Goal: Task Accomplishment & Management: Manage account settings

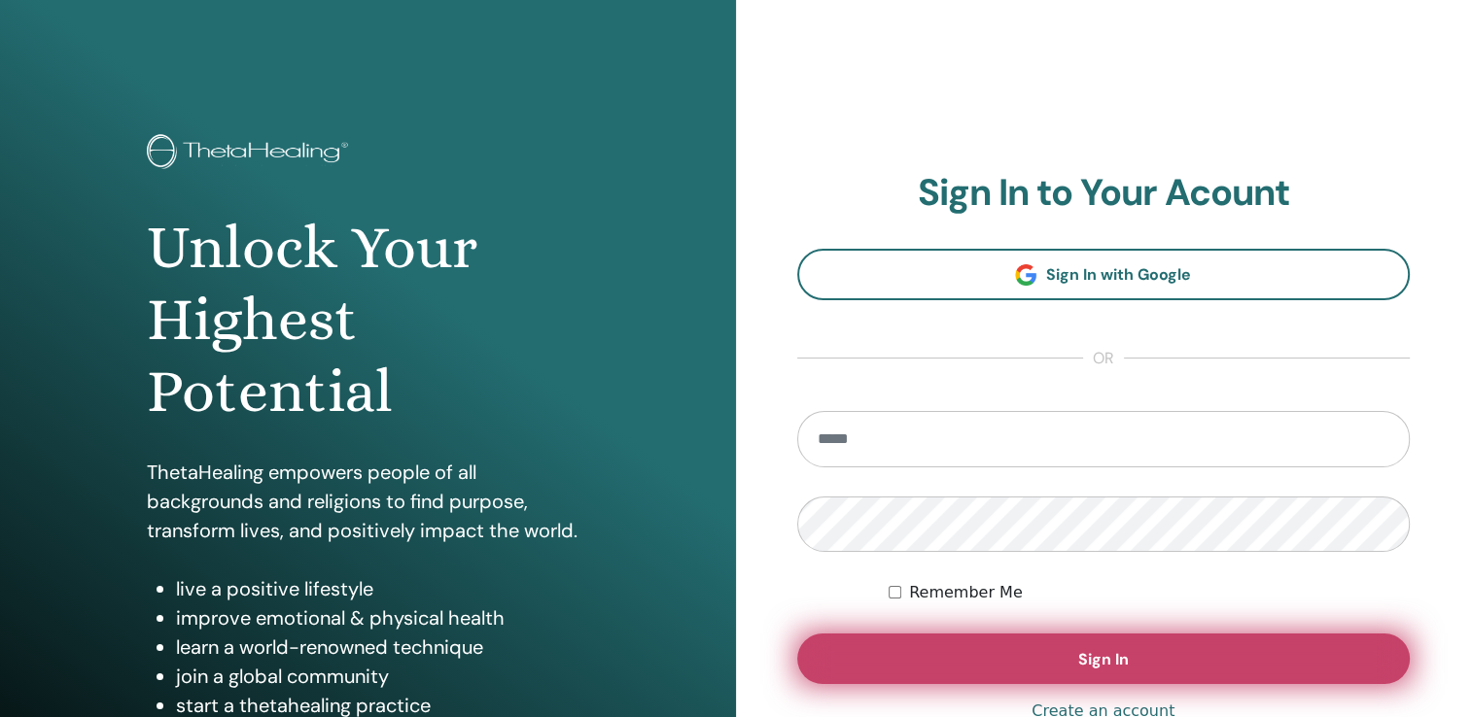
type input "**********"
click at [931, 656] on button "Sign In" at bounding box center [1103, 659] width 613 height 51
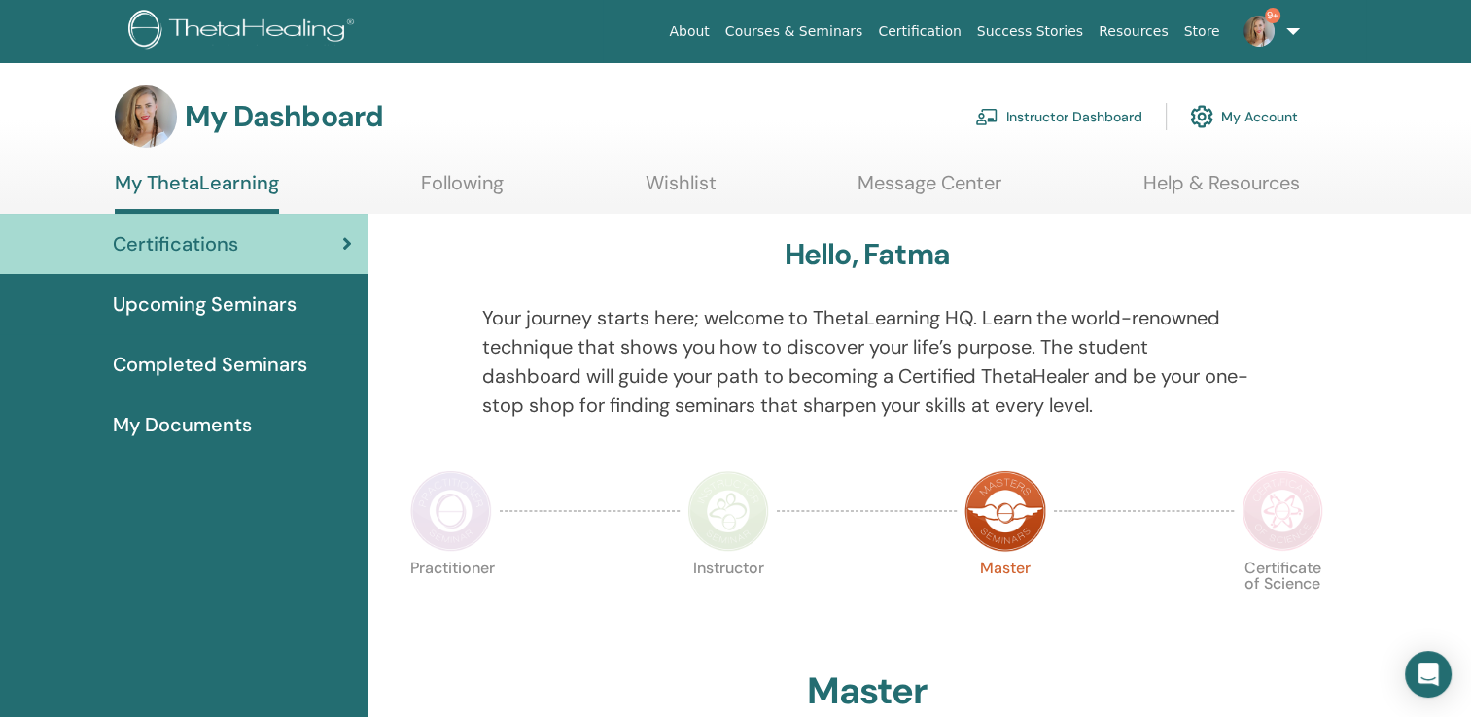
click at [1066, 124] on link "Instructor Dashboard" at bounding box center [1058, 116] width 167 height 43
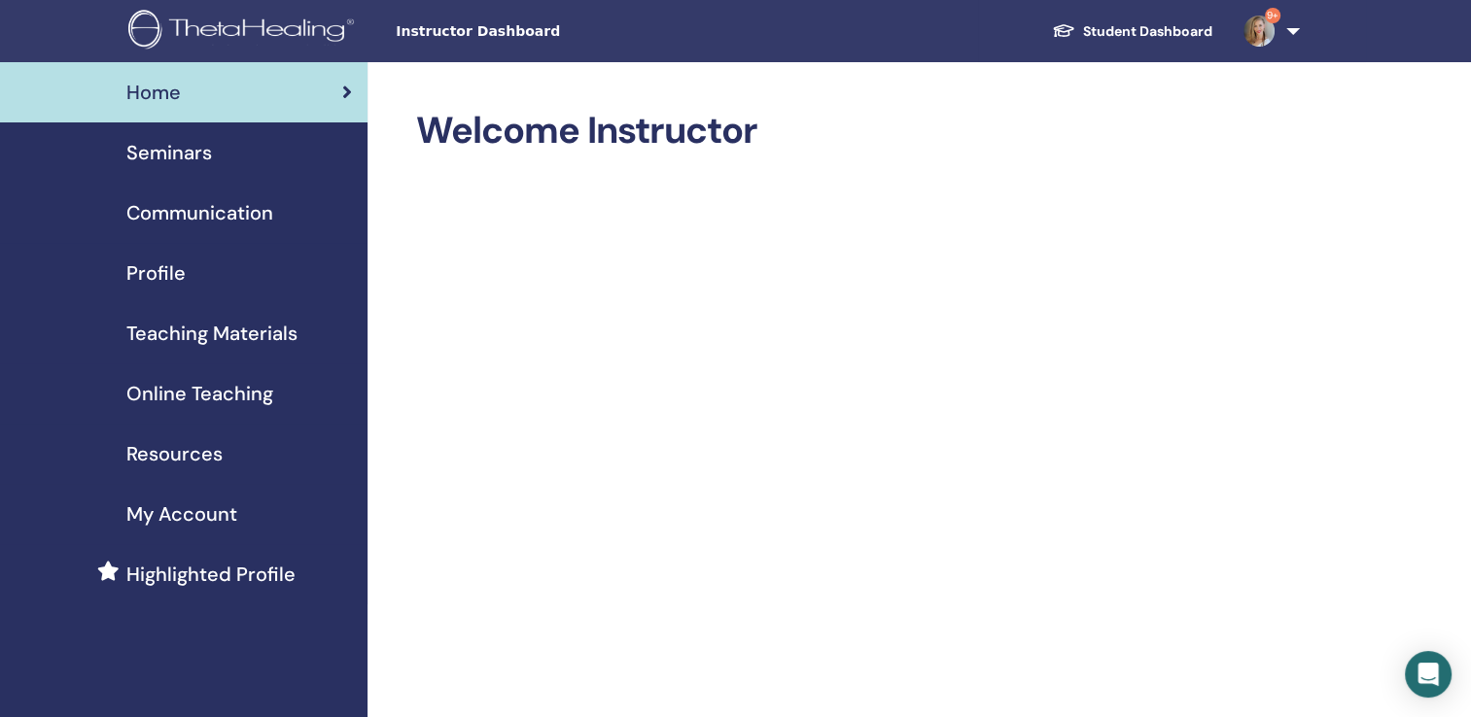
click at [175, 162] on span "Seminars" at bounding box center [169, 152] width 86 height 29
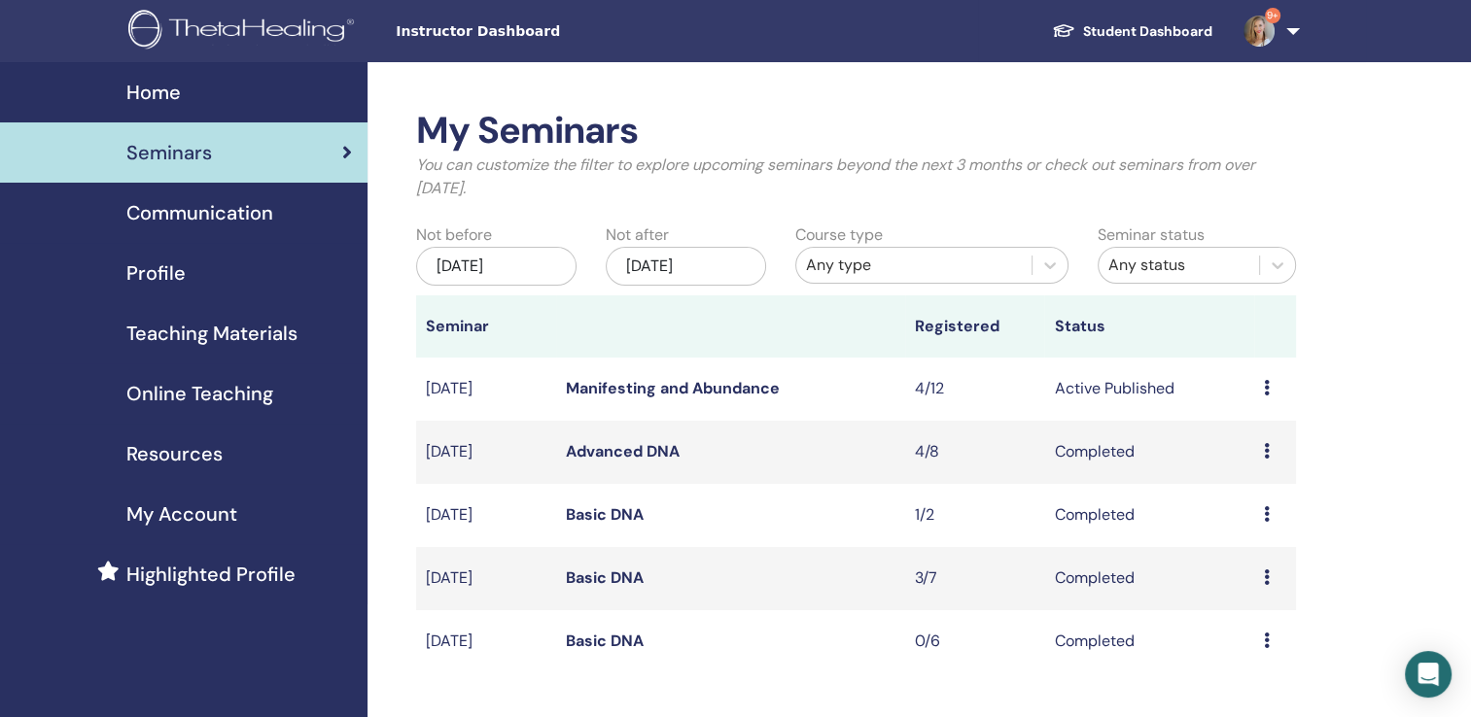
click at [723, 394] on link "Manifesting and Abundance" at bounding box center [673, 388] width 214 height 20
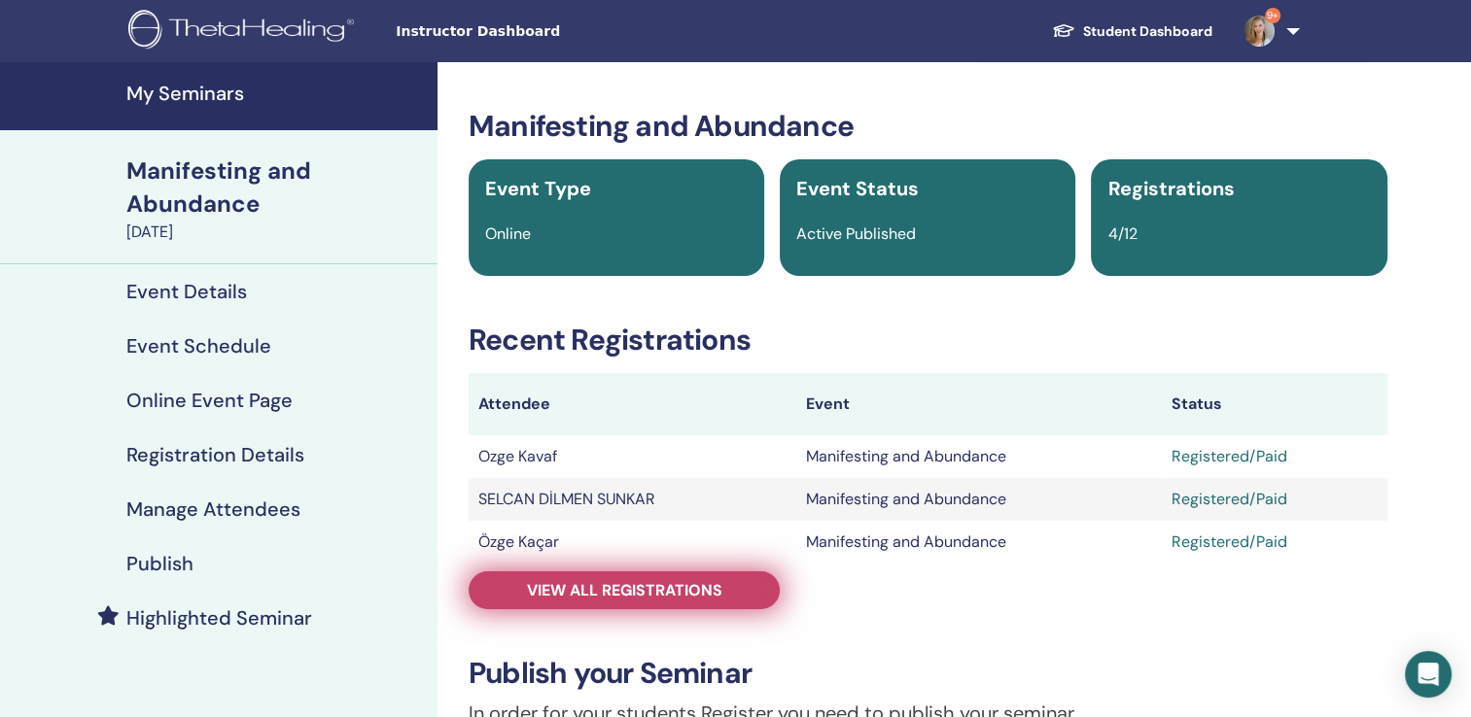
click at [586, 590] on span "View all registrations" at bounding box center [624, 590] width 195 height 20
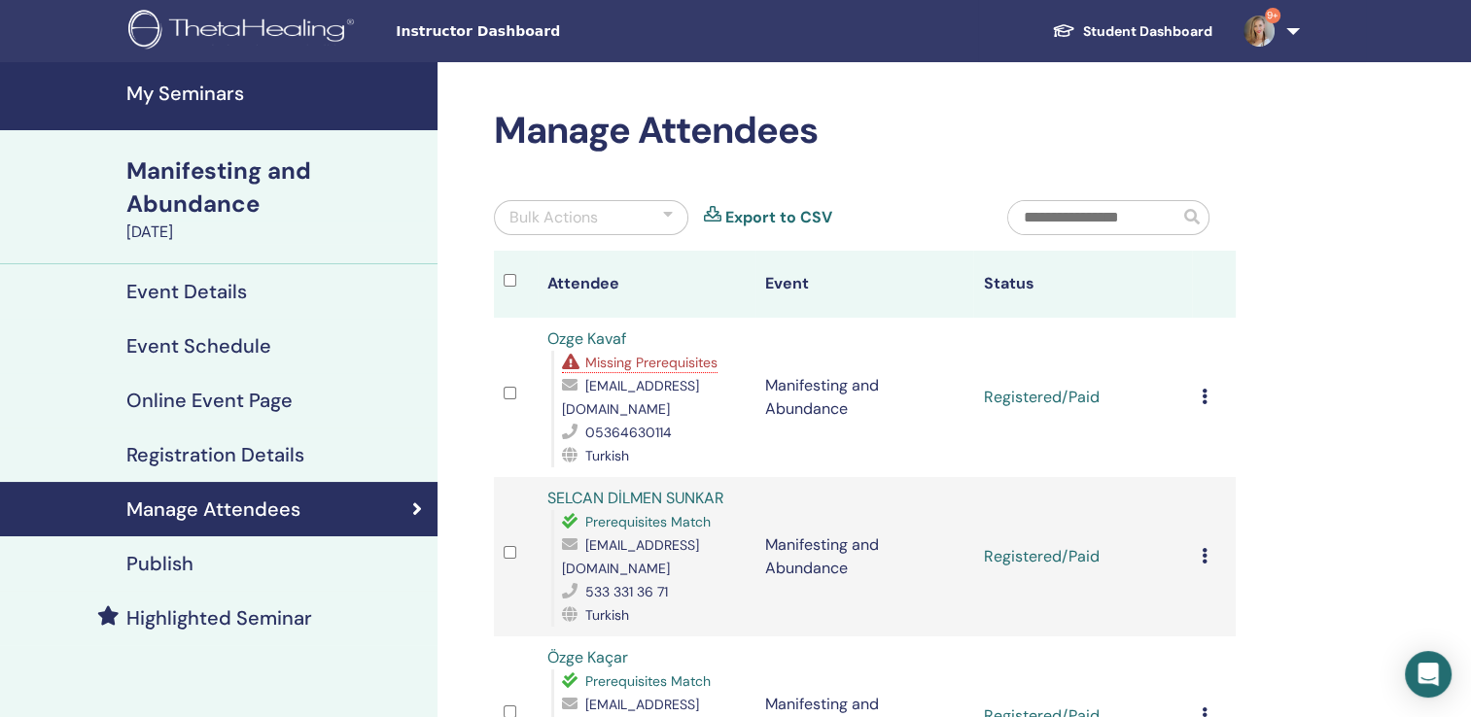
click at [1205, 389] on icon at bounding box center [1205, 397] width 6 height 16
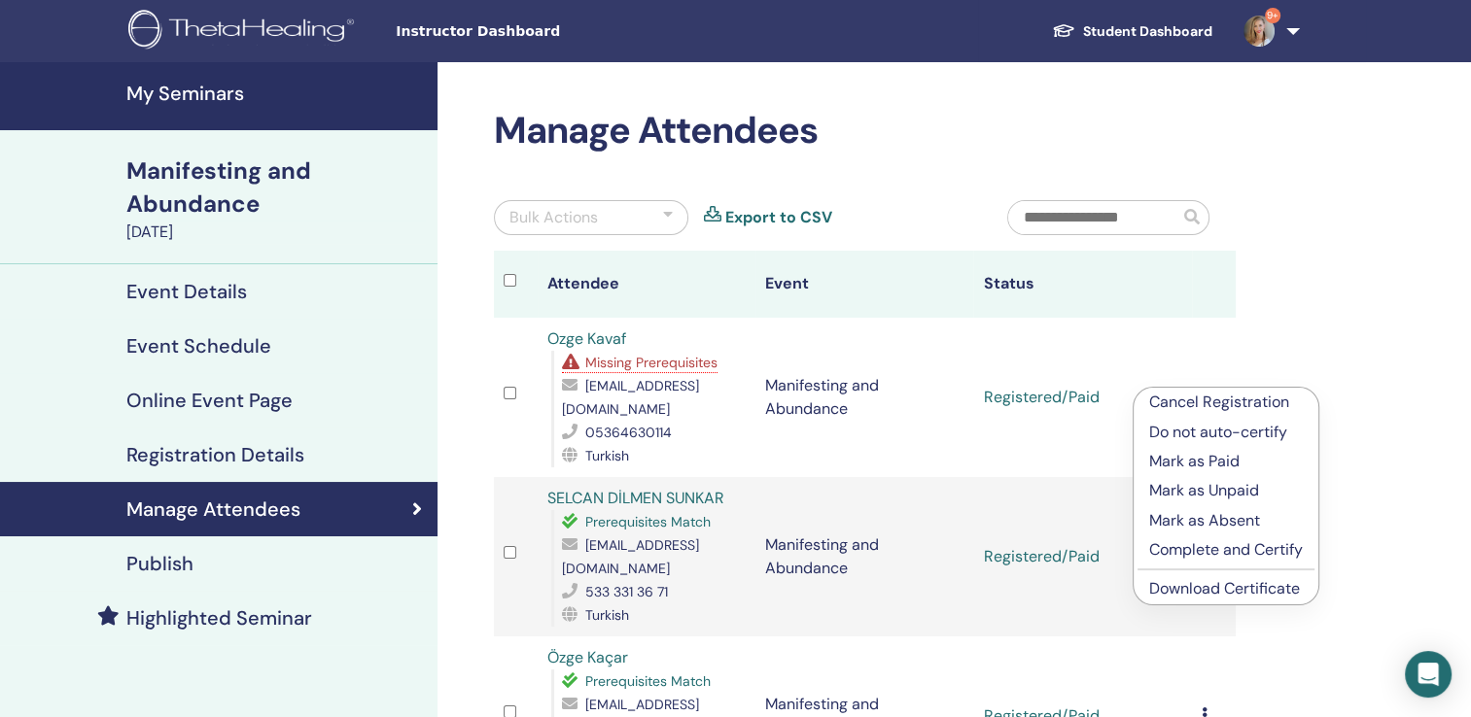
click at [1174, 465] on p "Mark as Paid" at bounding box center [1226, 461] width 154 height 23
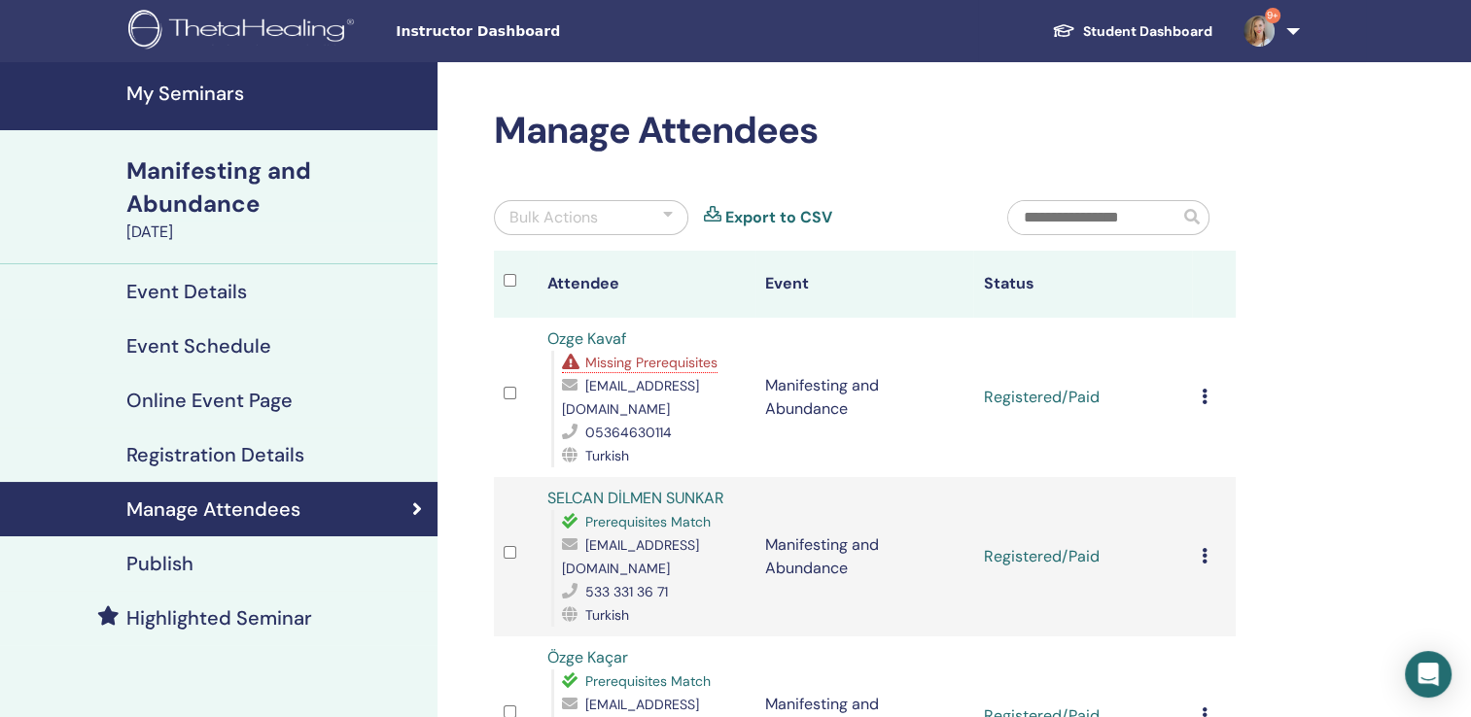
click at [1204, 390] on icon at bounding box center [1205, 397] width 6 height 16
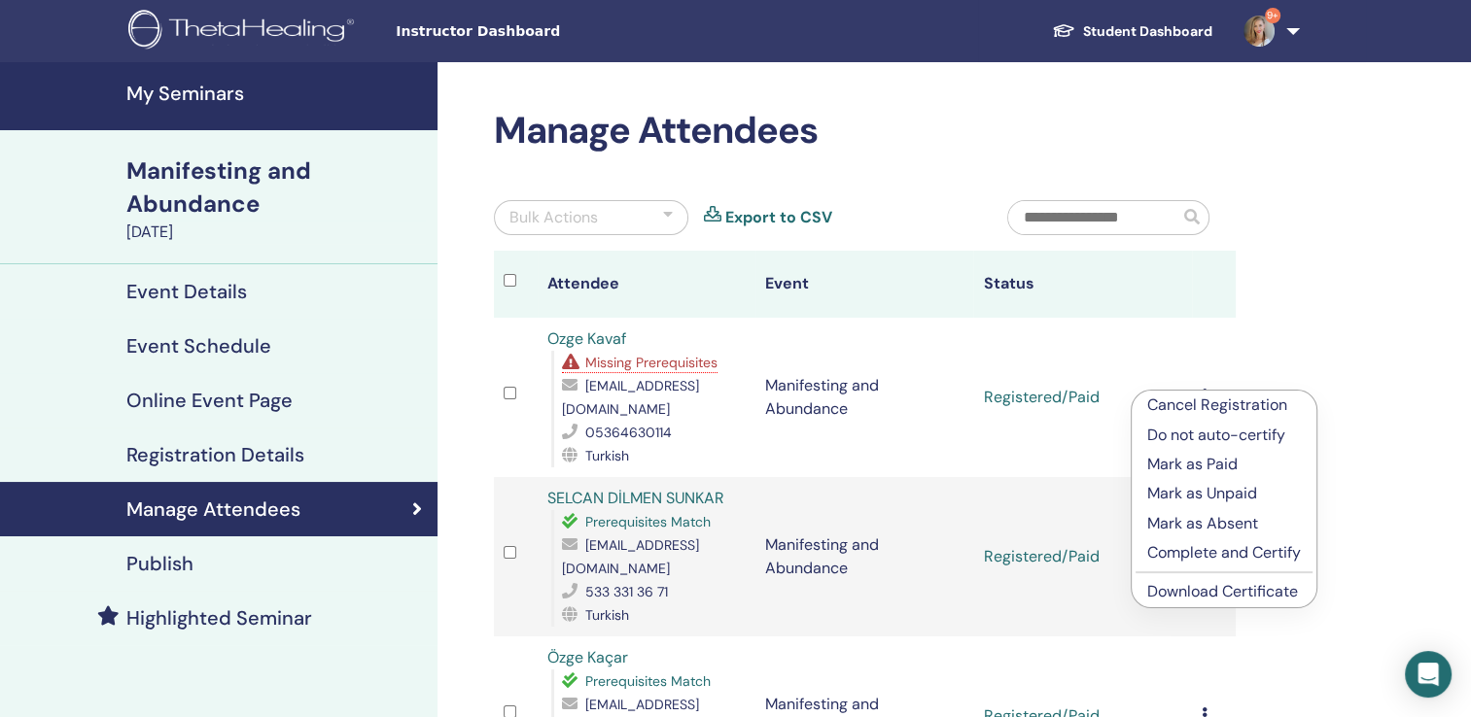
click at [1170, 460] on p "Mark as Paid" at bounding box center [1224, 464] width 154 height 23
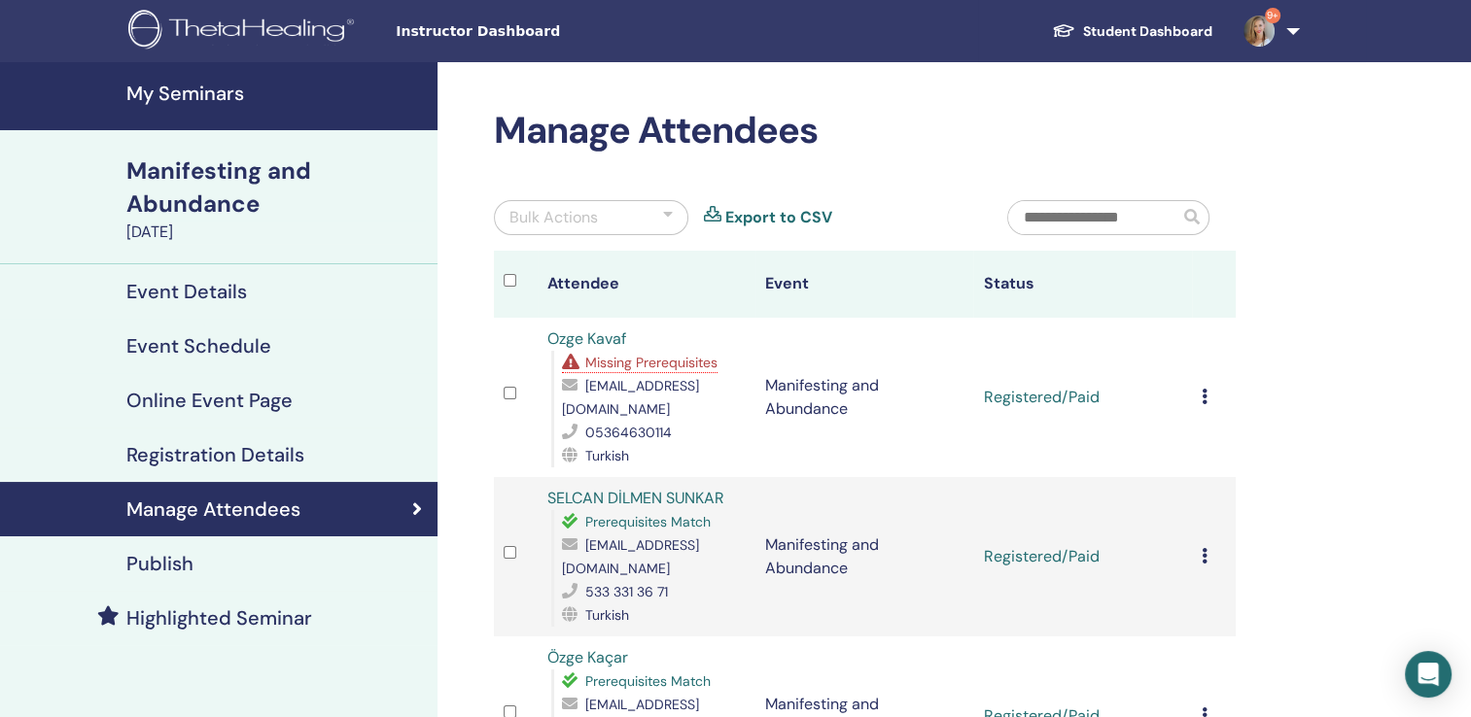
click at [678, 363] on span "Missing Prerequisites" at bounding box center [651, 362] width 132 height 17
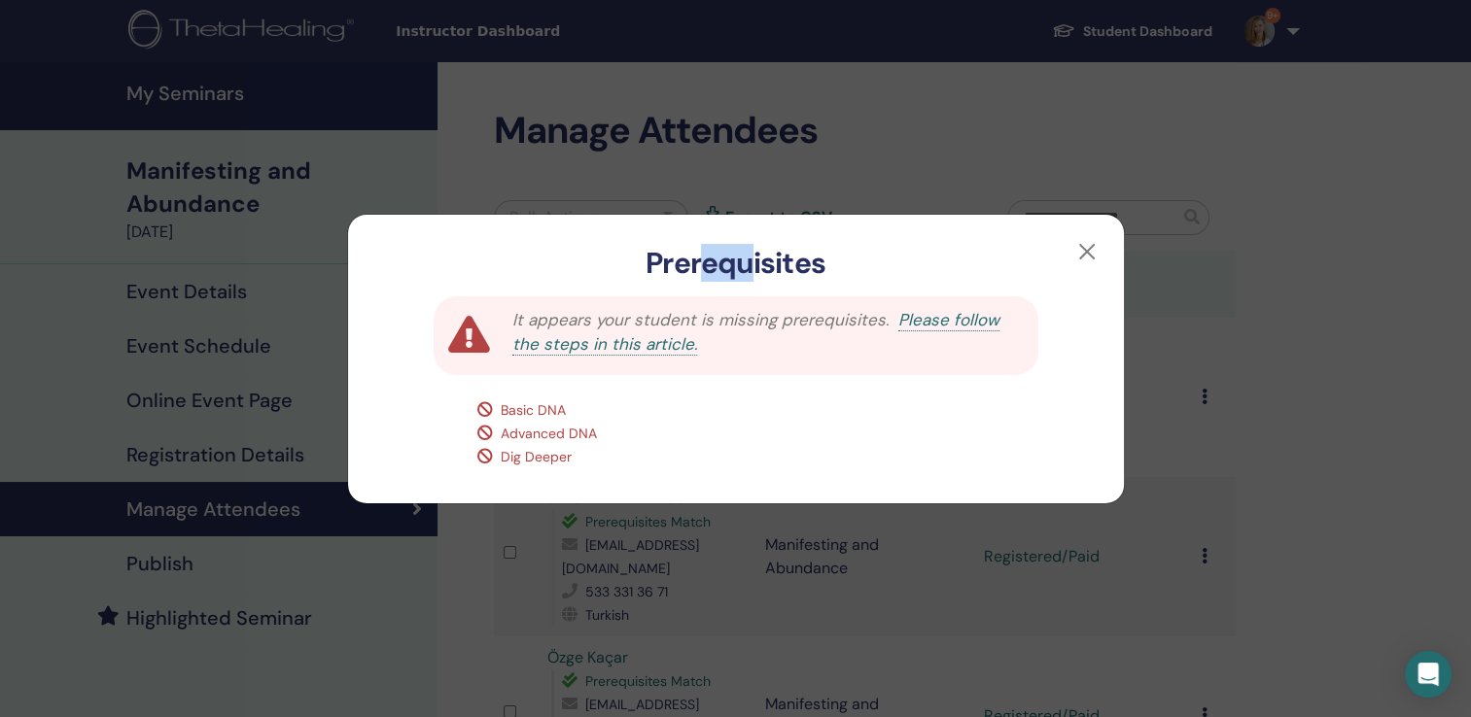
drag, startPoint x: 696, startPoint y: 242, endPoint x: 752, endPoint y: 232, distance: 57.2
click at [752, 232] on div "Prerequisites" at bounding box center [736, 248] width 776 height 66
click at [976, 320] on link "Please follow the steps in this article." at bounding box center [755, 332] width 487 height 47
click at [1085, 251] on button "button" at bounding box center [1086, 251] width 31 height 31
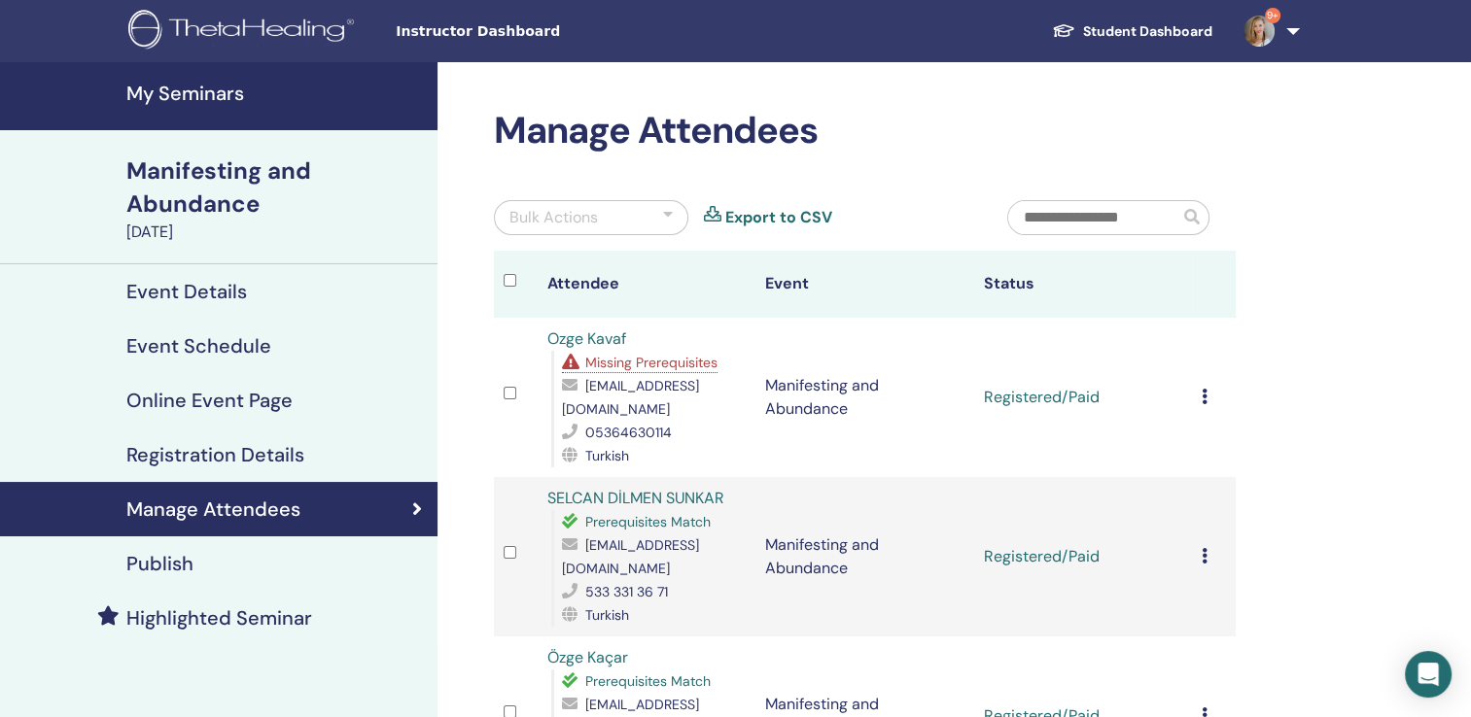
click at [206, 288] on h4 "Event Details" at bounding box center [186, 291] width 121 height 23
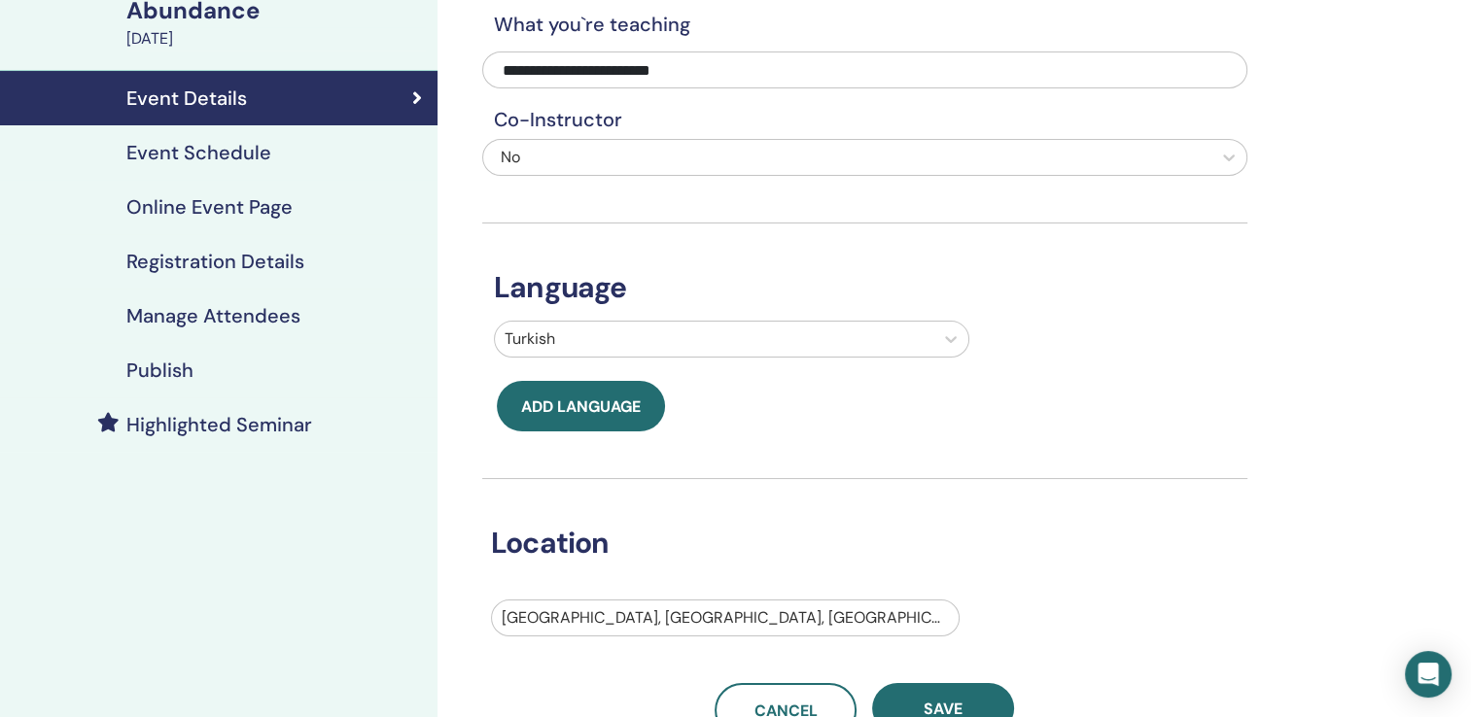
scroll to position [214, 0]
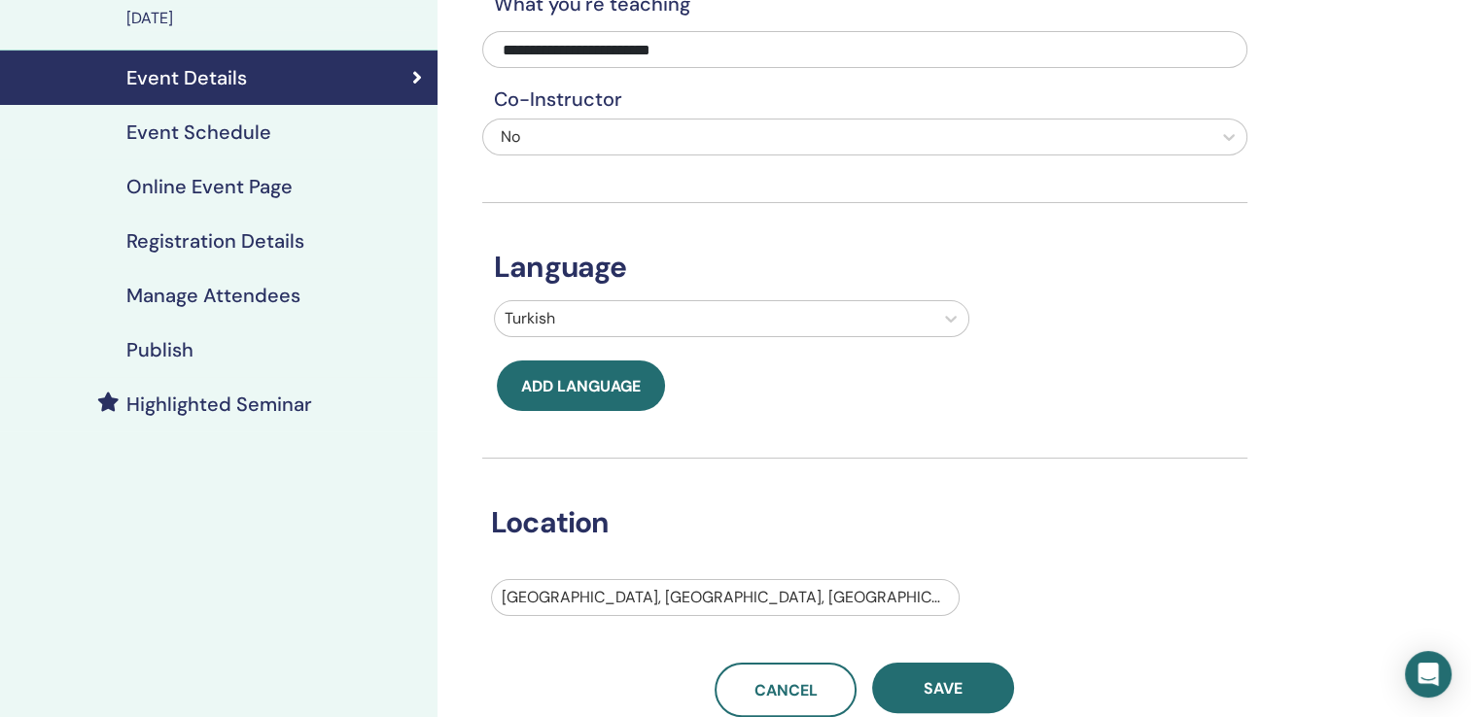
click at [301, 240] on h4 "Registration Details" at bounding box center [215, 240] width 178 height 23
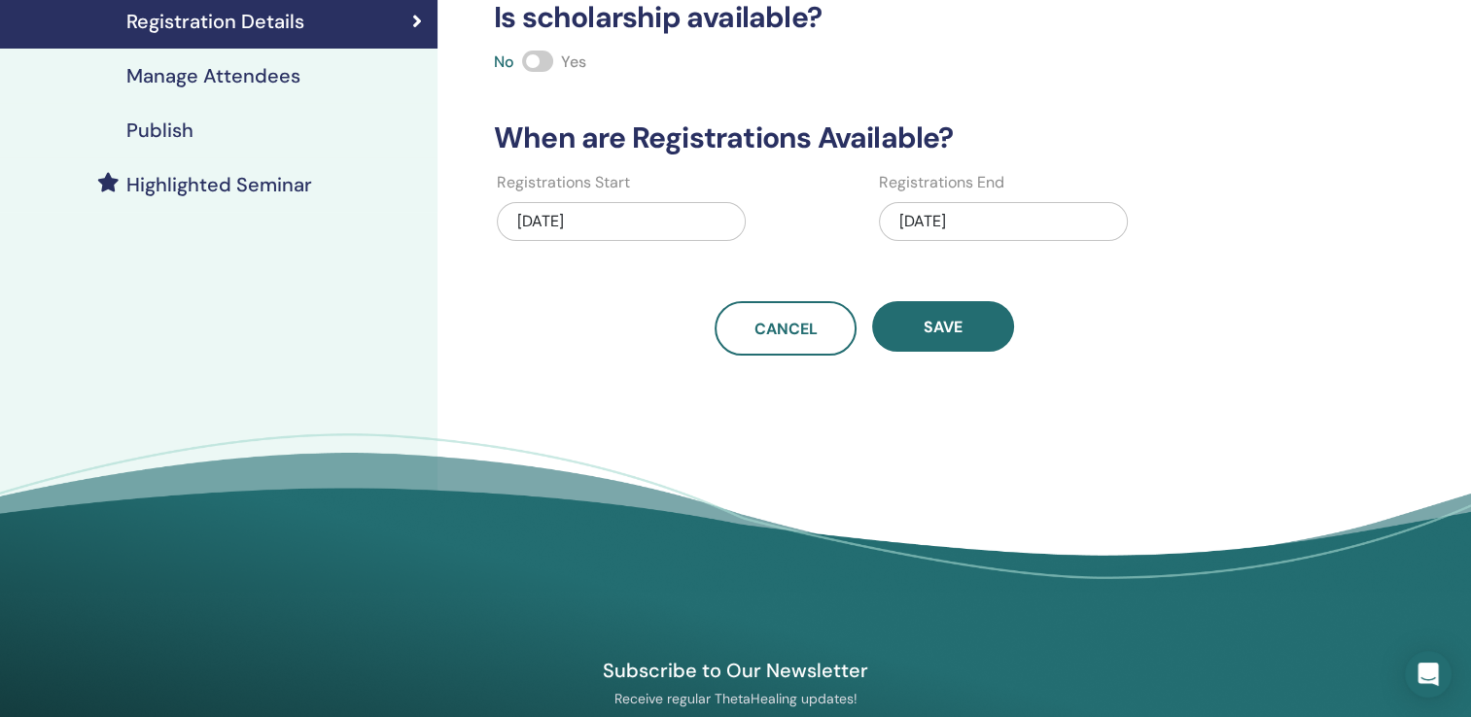
scroll to position [437, 0]
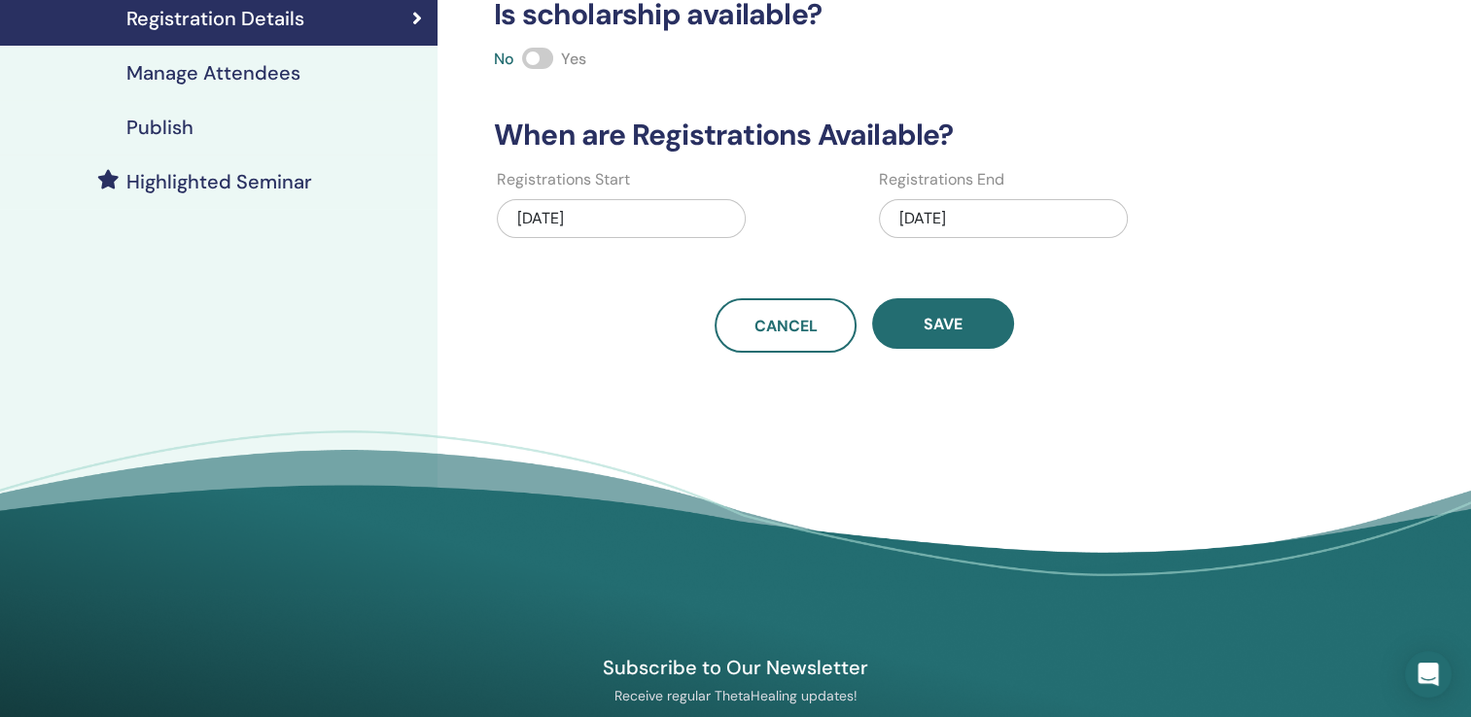
click at [226, 78] on h4 "Manage Attendees" at bounding box center [213, 72] width 174 height 23
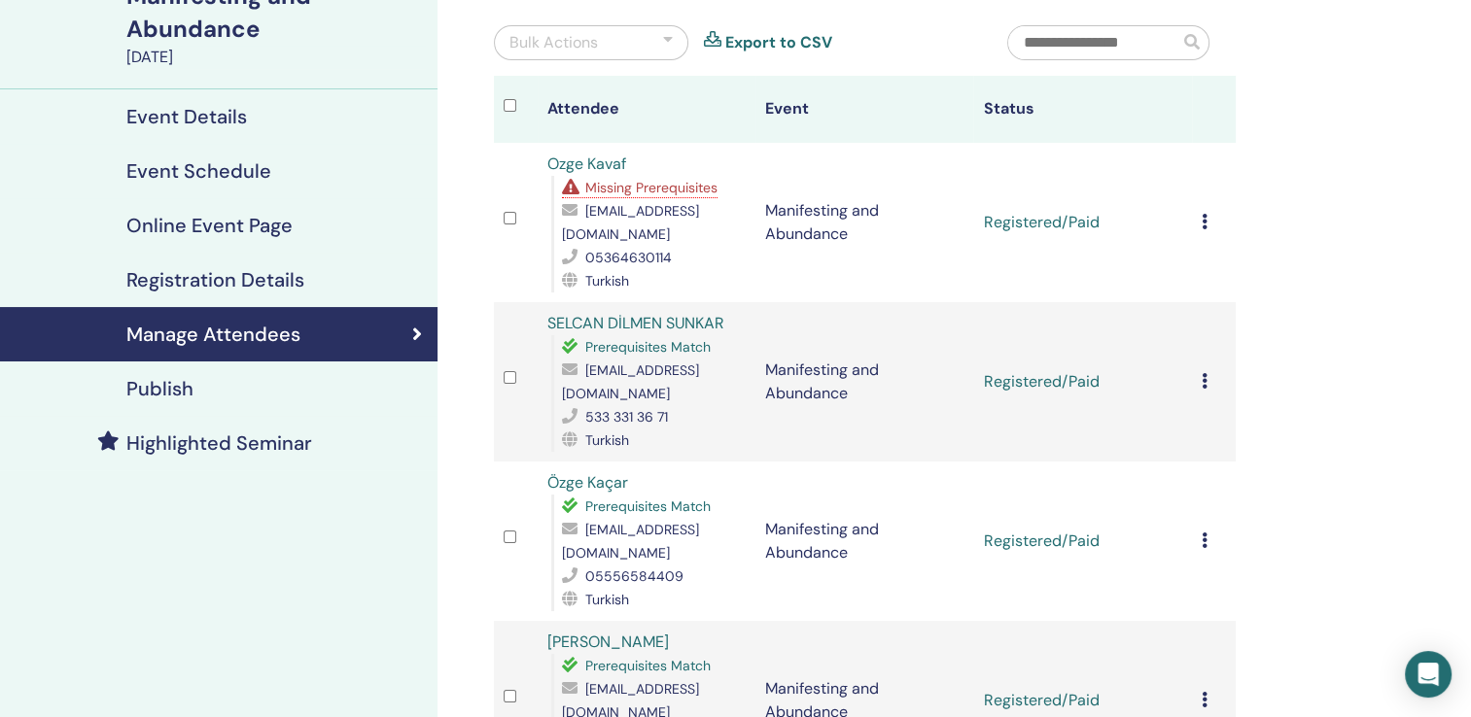
scroll to position [169, 0]
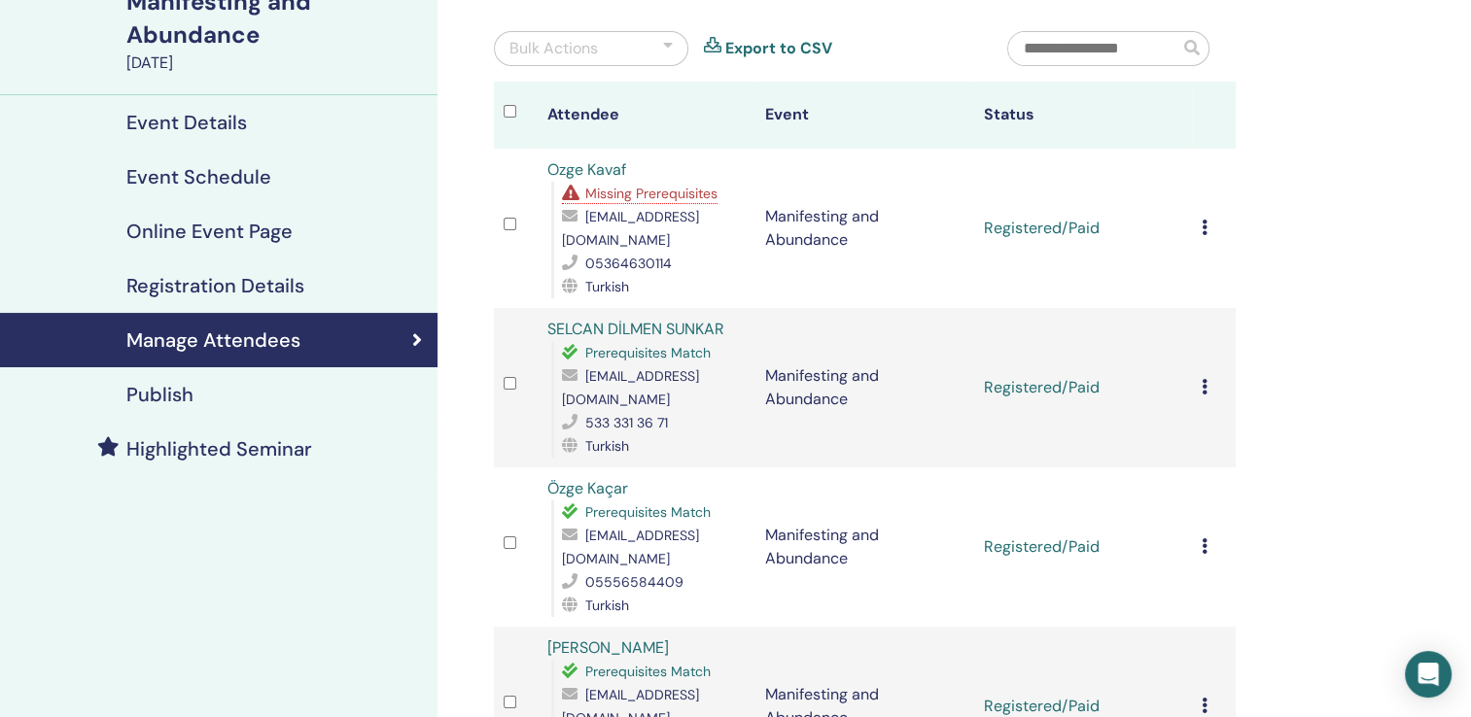
click at [194, 126] on h4 "Event Details" at bounding box center [186, 122] width 121 height 23
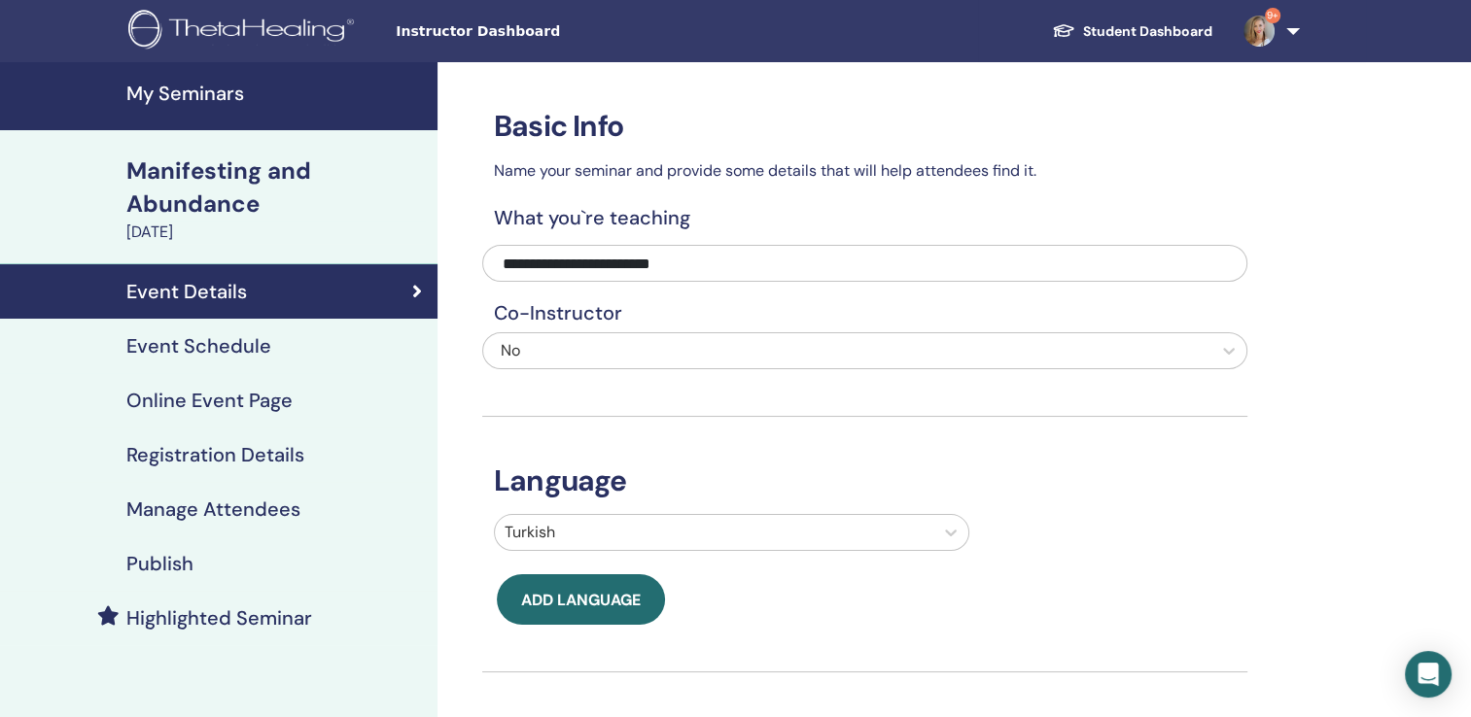
click at [303, 29] on img at bounding box center [244, 32] width 232 height 44
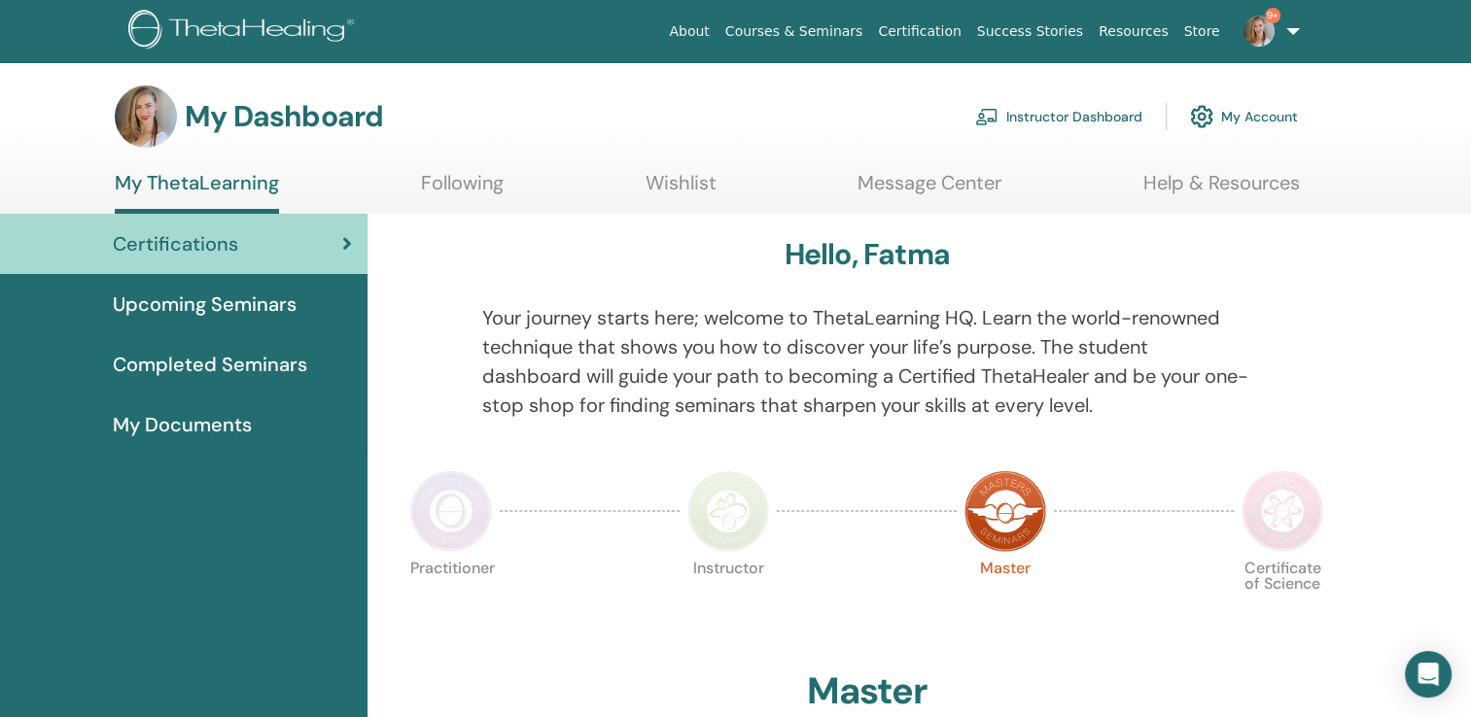
click at [1032, 115] on link "Instructor Dashboard" at bounding box center [1058, 116] width 167 height 43
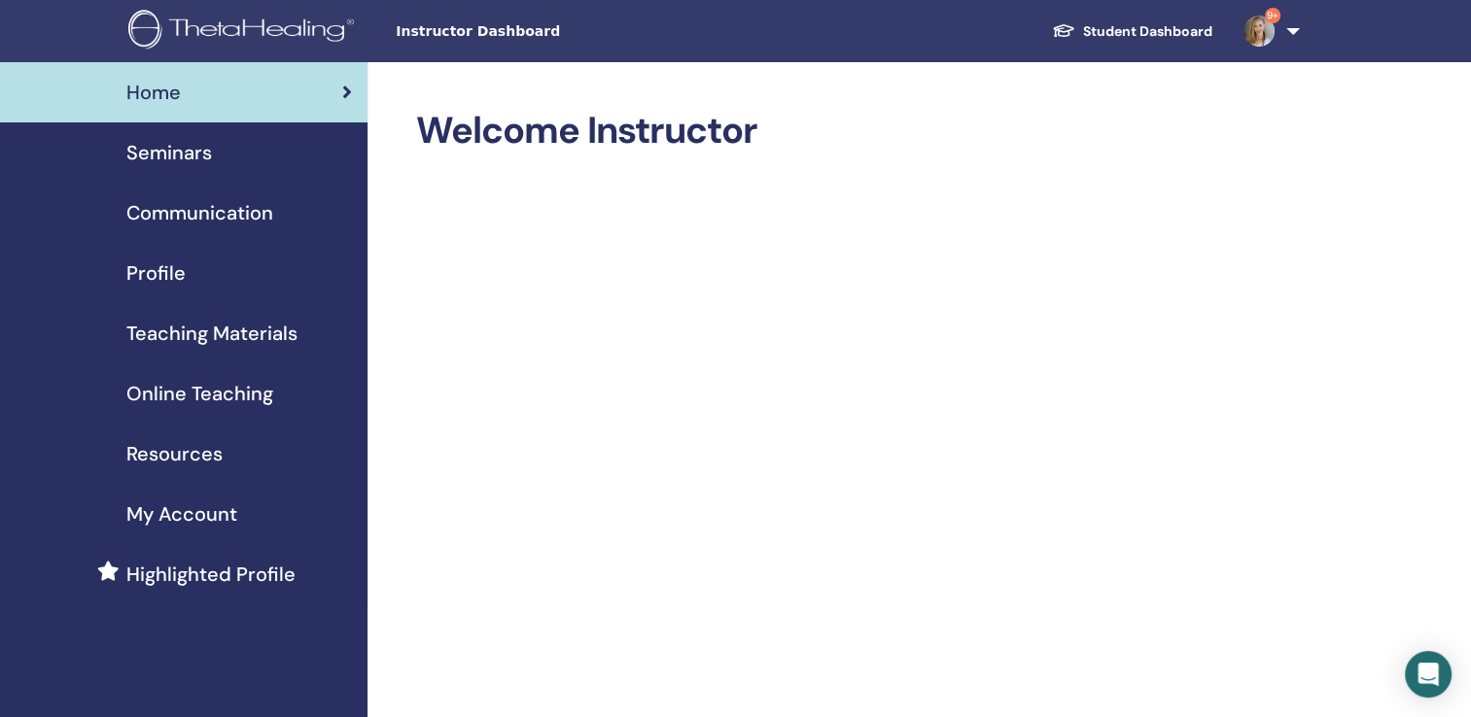
click at [177, 165] on span "Seminars" at bounding box center [169, 152] width 86 height 29
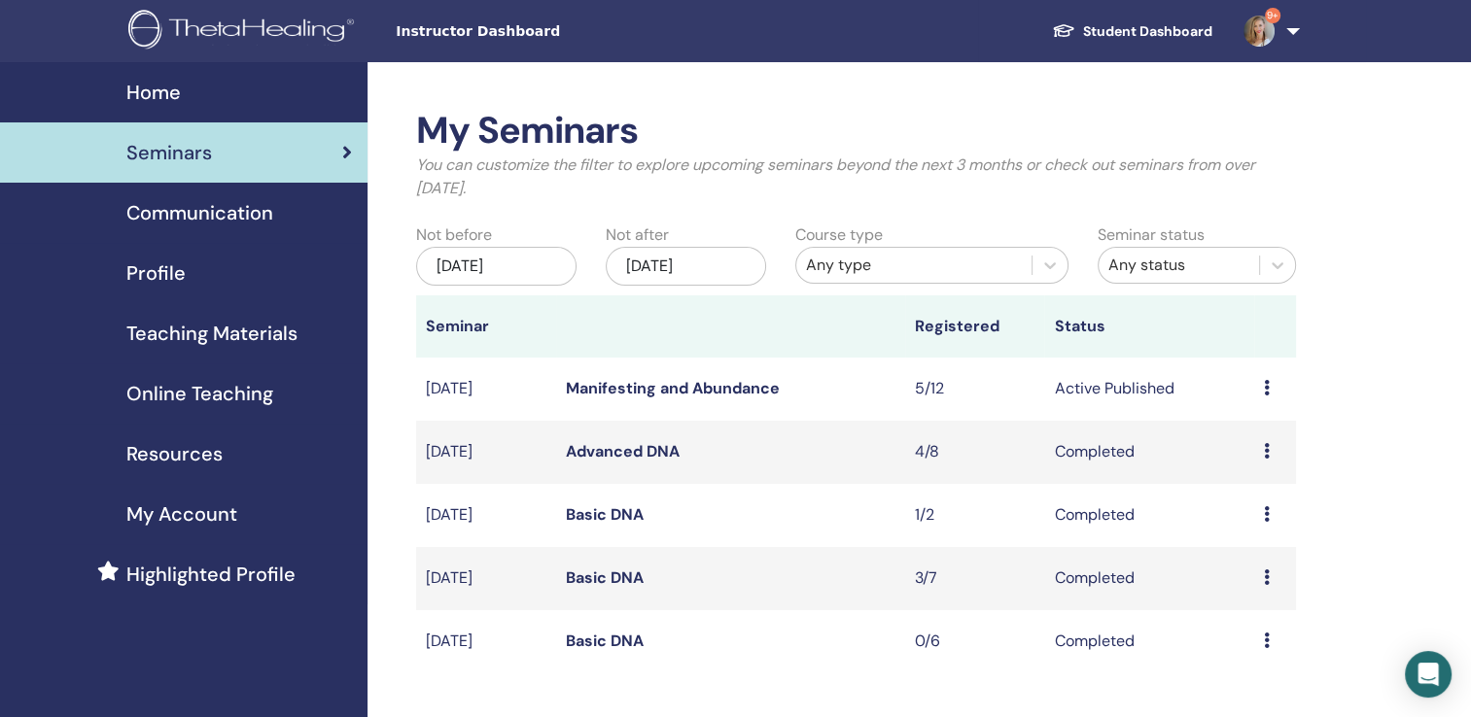
click at [665, 386] on link "Manifesting and Abundance" at bounding box center [673, 388] width 214 height 20
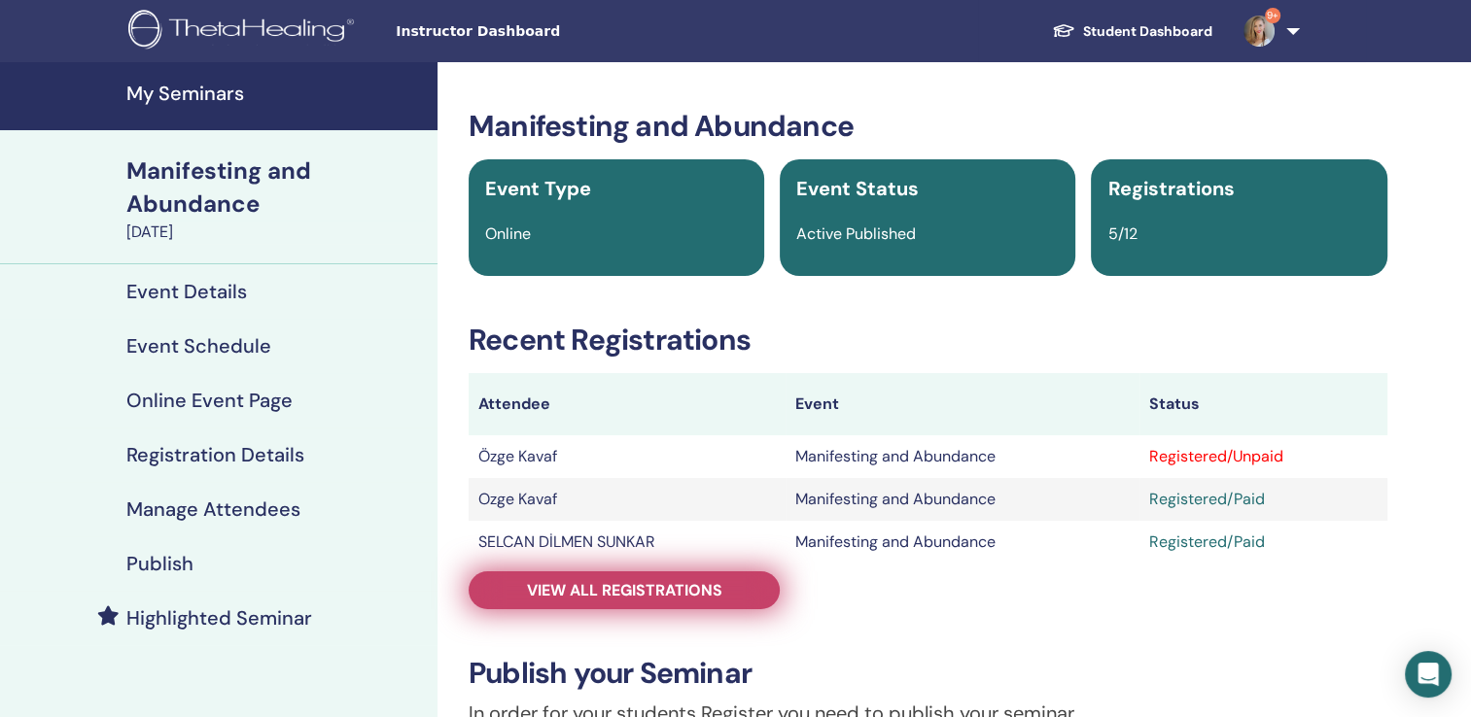
click at [659, 591] on span "View all registrations" at bounding box center [624, 590] width 195 height 20
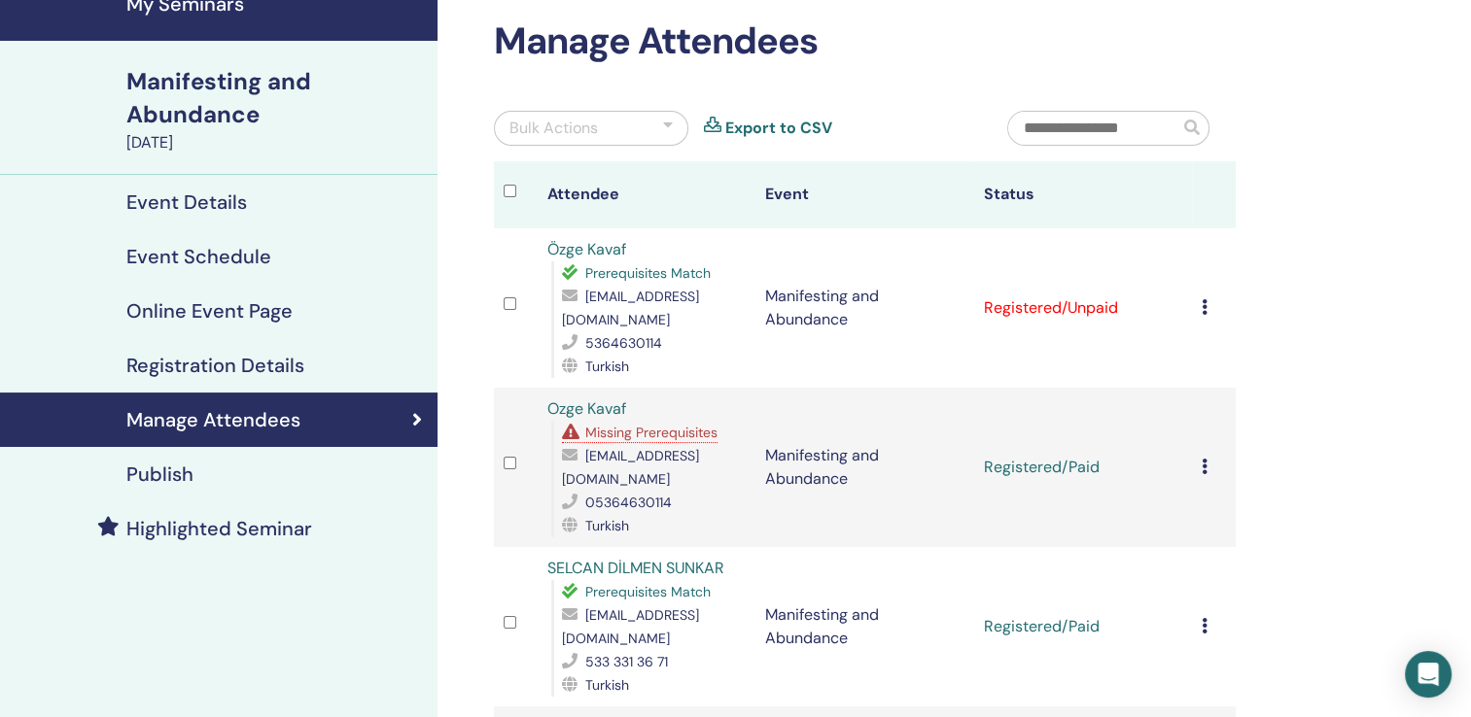
scroll to position [91, 0]
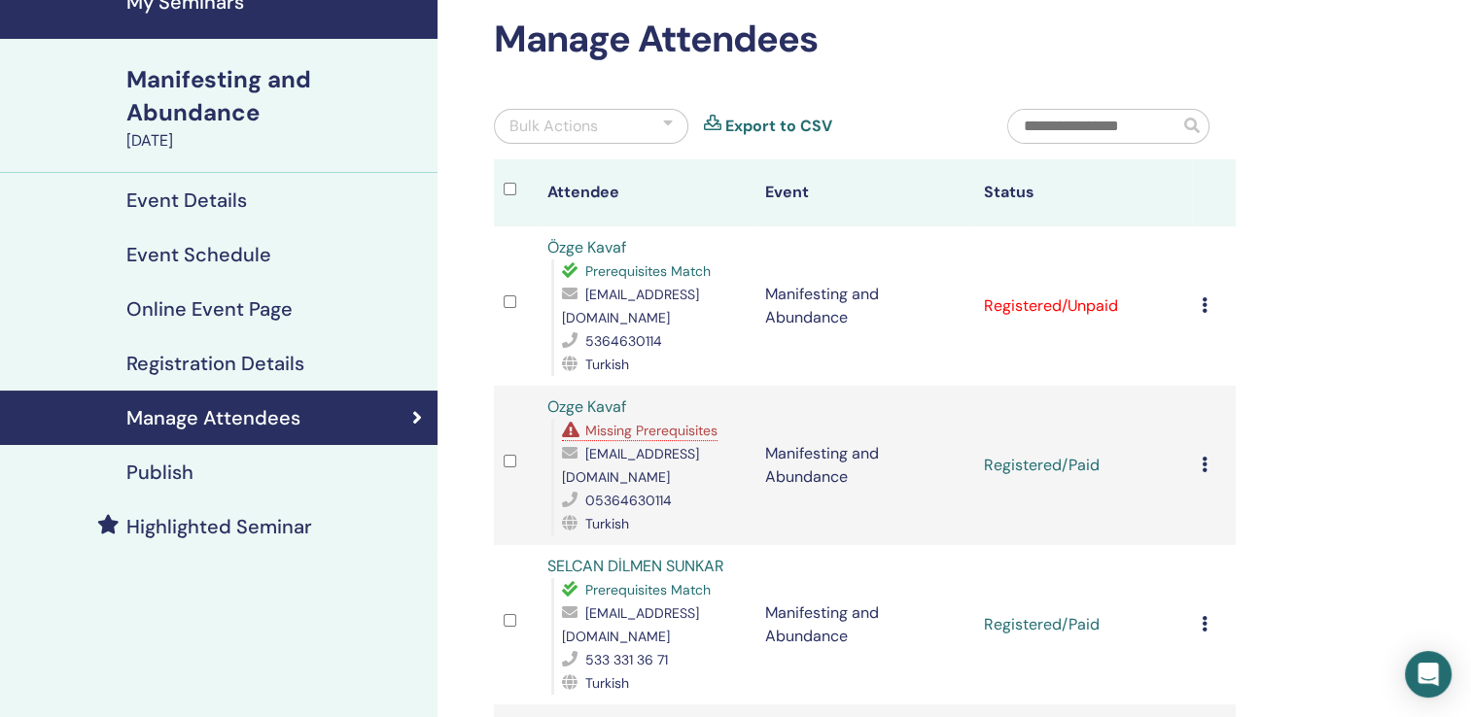
click at [1205, 297] on icon at bounding box center [1205, 305] width 6 height 16
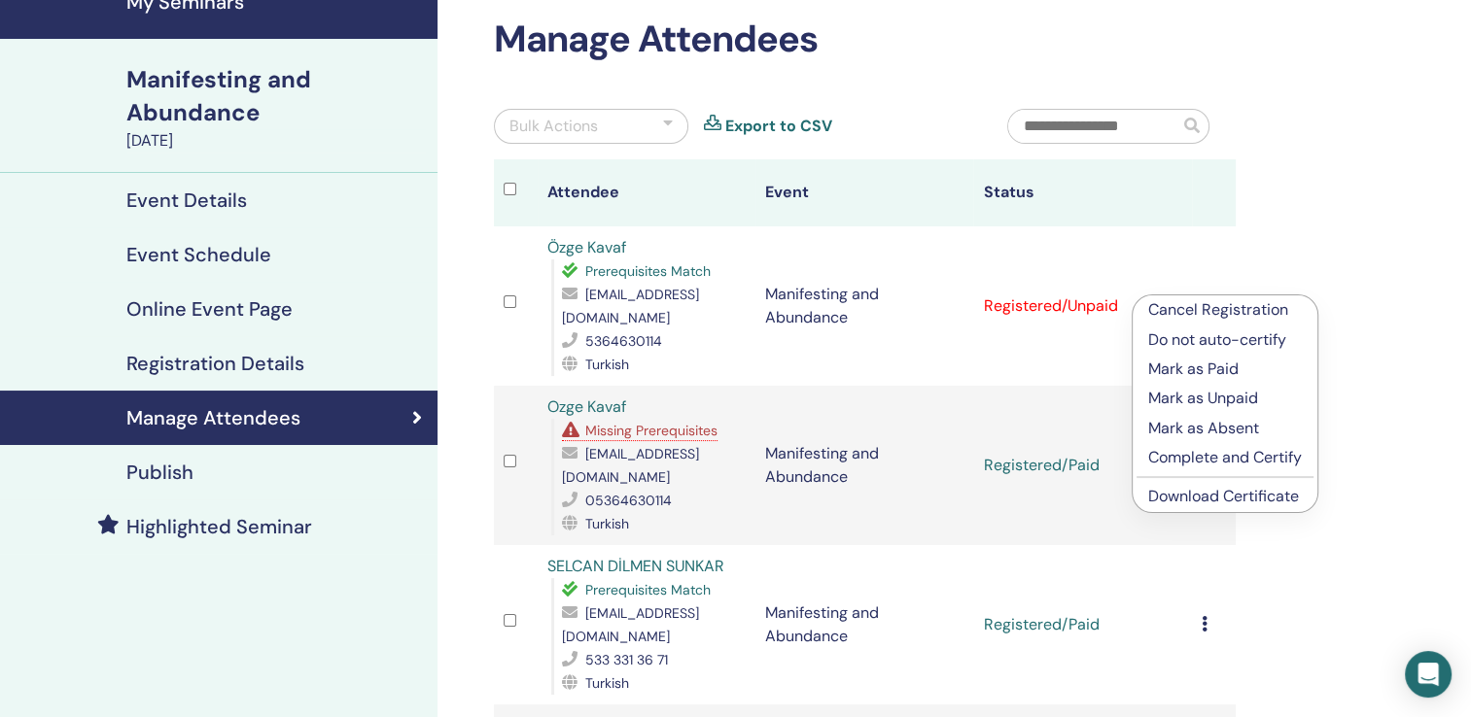
click at [1204, 369] on p "Mark as Paid" at bounding box center [1225, 369] width 154 height 23
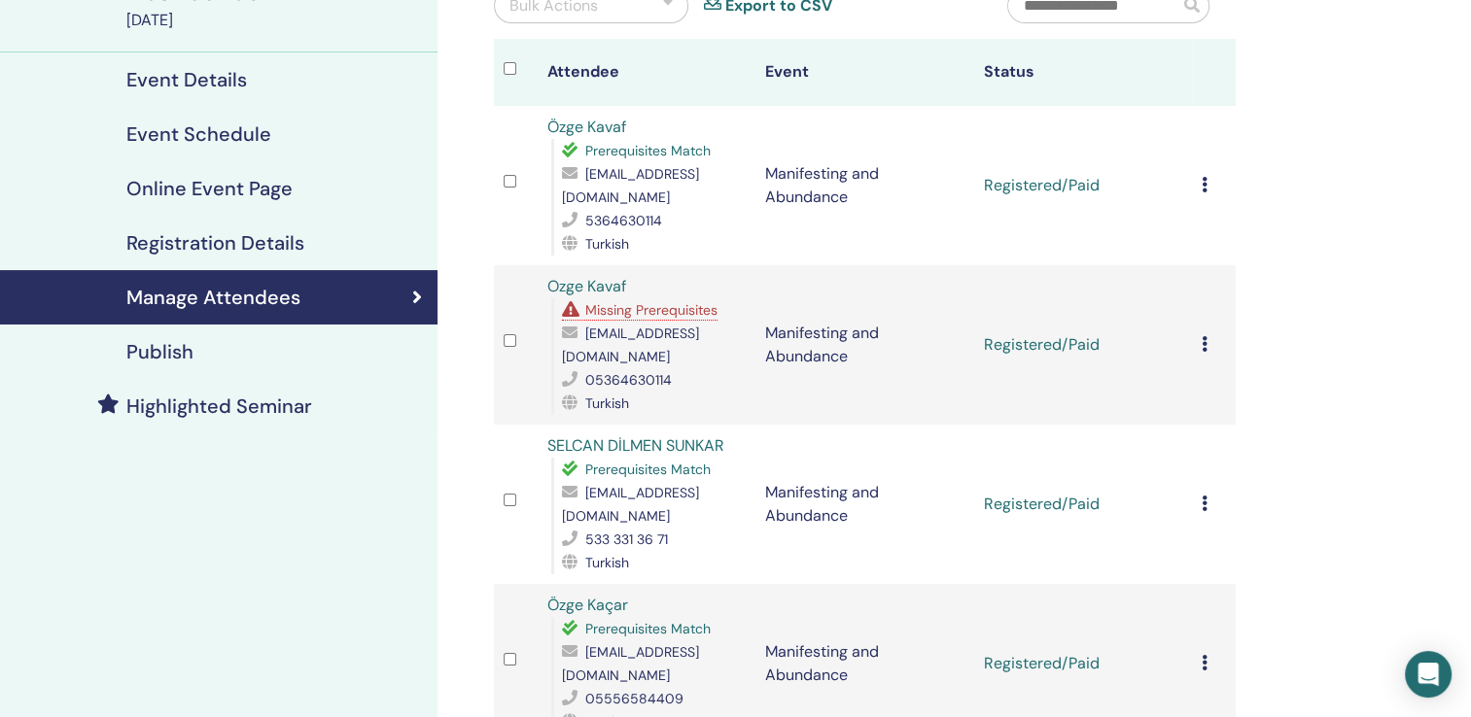
scroll to position [210, 0]
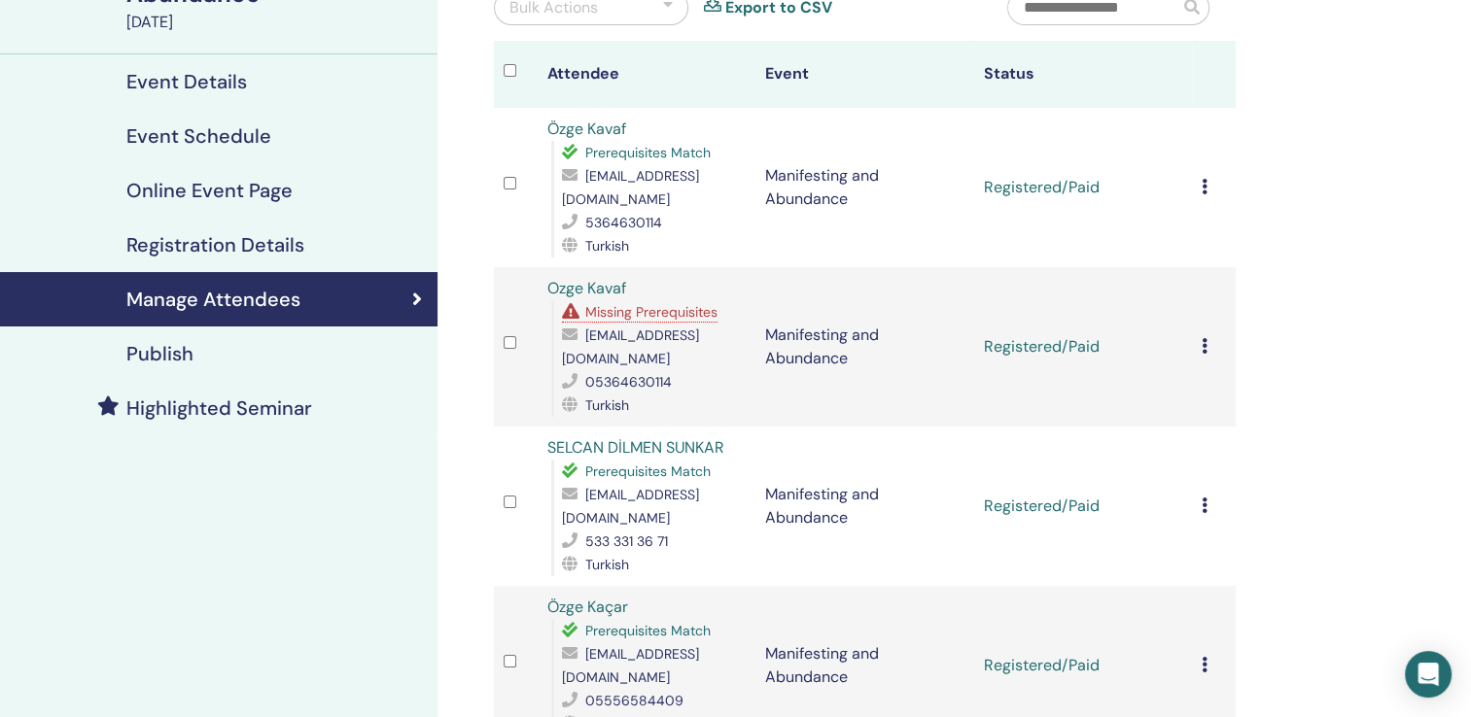
click at [1205, 338] on icon at bounding box center [1205, 346] width 6 height 16
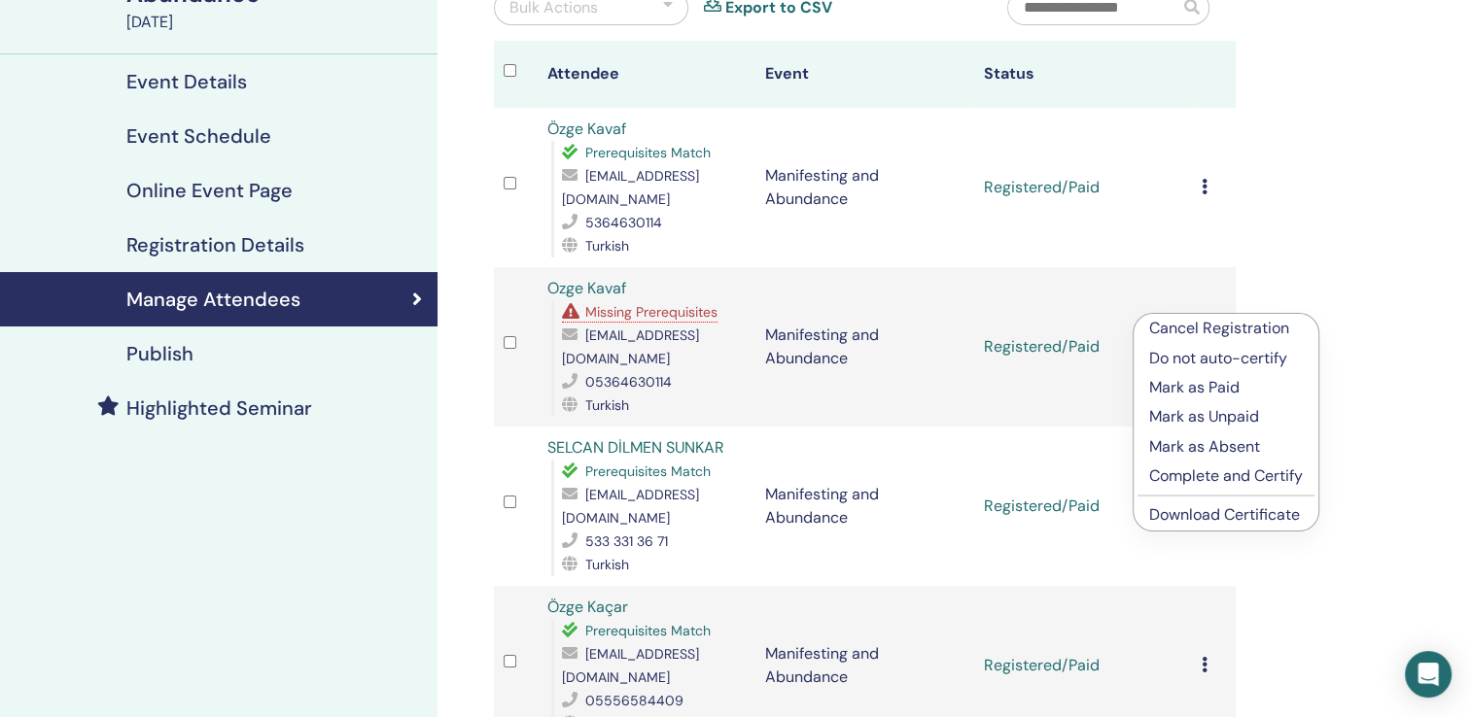
click at [1186, 329] on p "Cancel Registration" at bounding box center [1226, 328] width 154 height 23
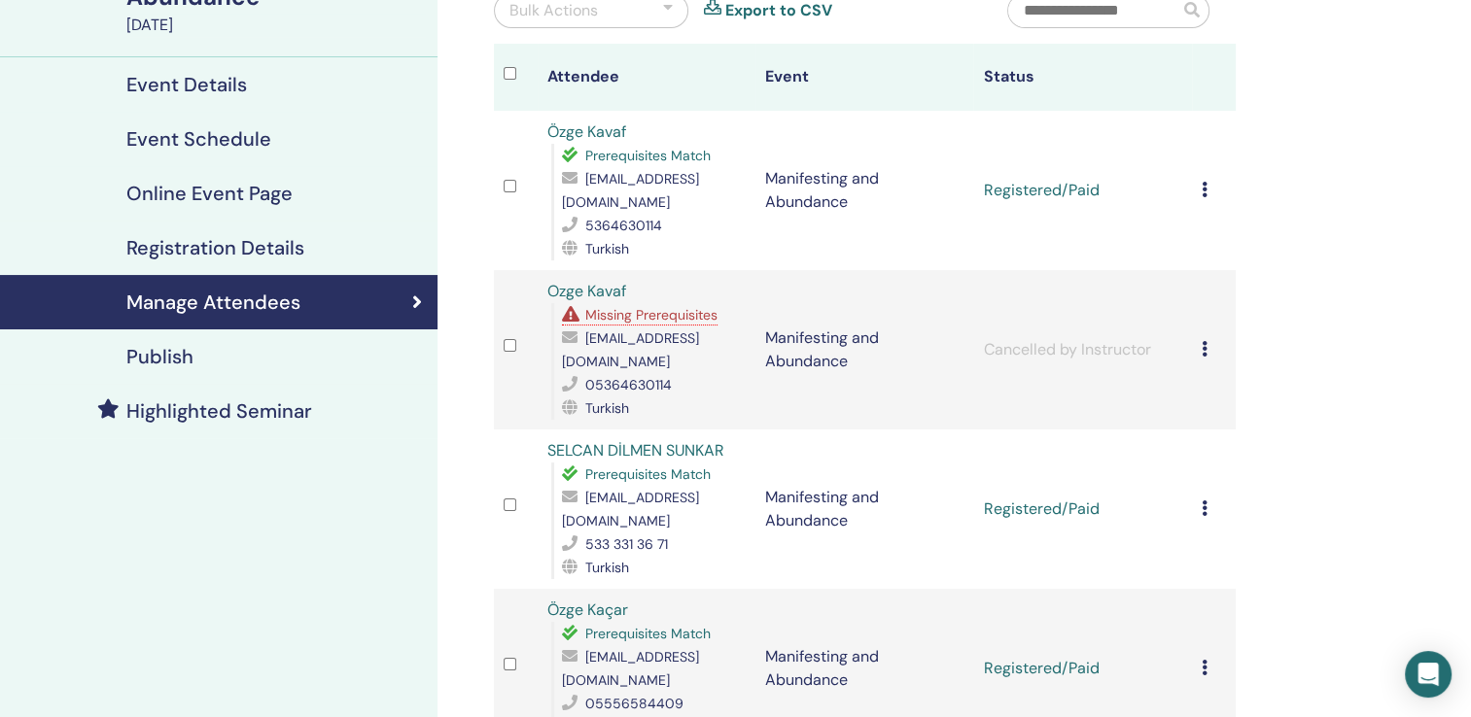
scroll to position [210, 0]
